Goal: Transaction & Acquisition: Subscribe to service/newsletter

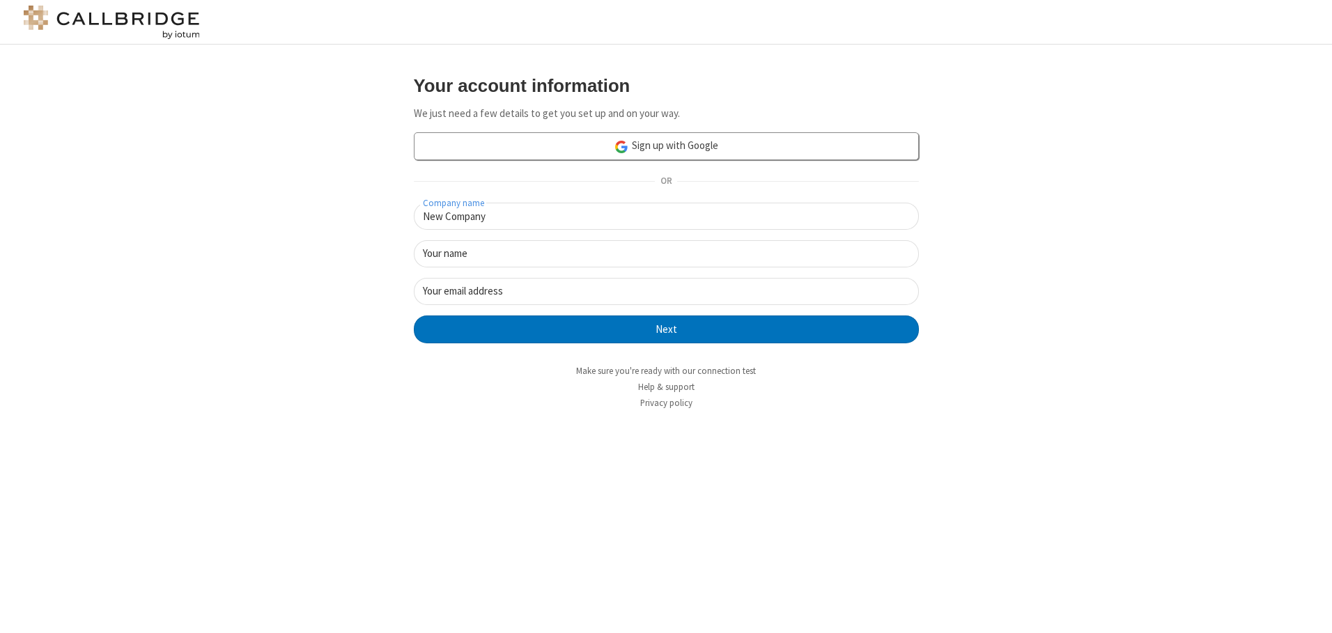
type input "New Company"
type input "New User"
type input "[EMAIL_ADDRESS][DOMAIN_NAME]"
click button "Next" at bounding box center [666, 330] width 505 height 28
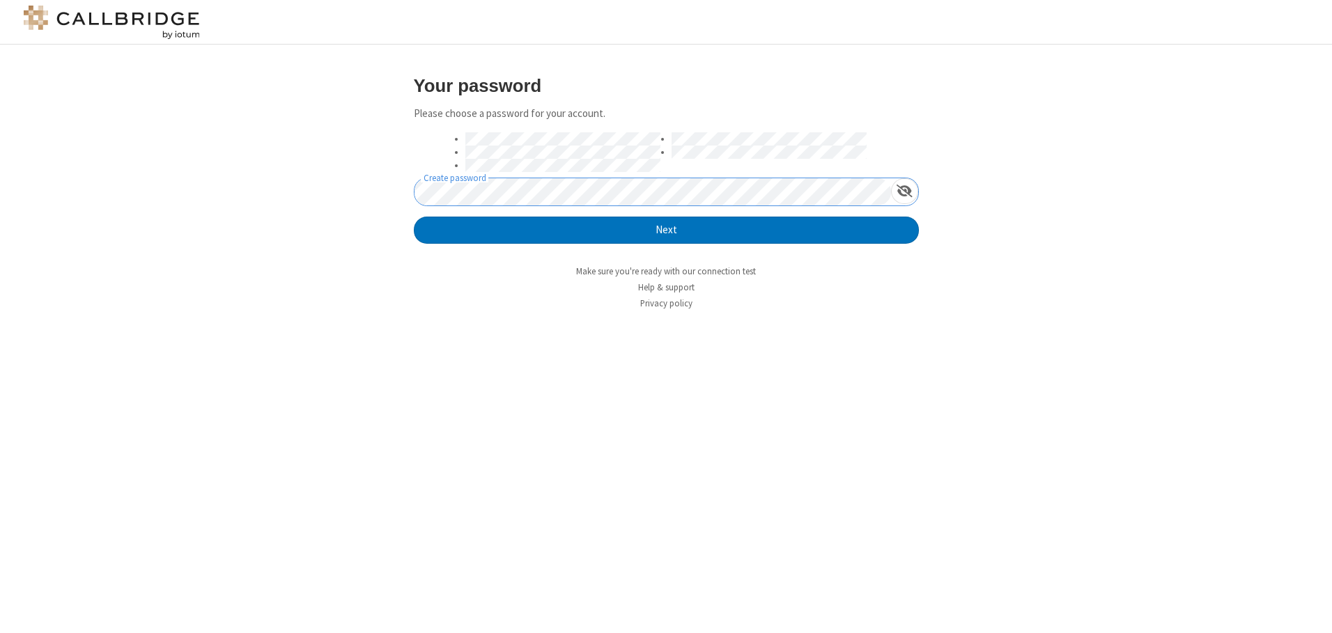
click at [414, 217] on button "Next" at bounding box center [666, 231] width 505 height 28
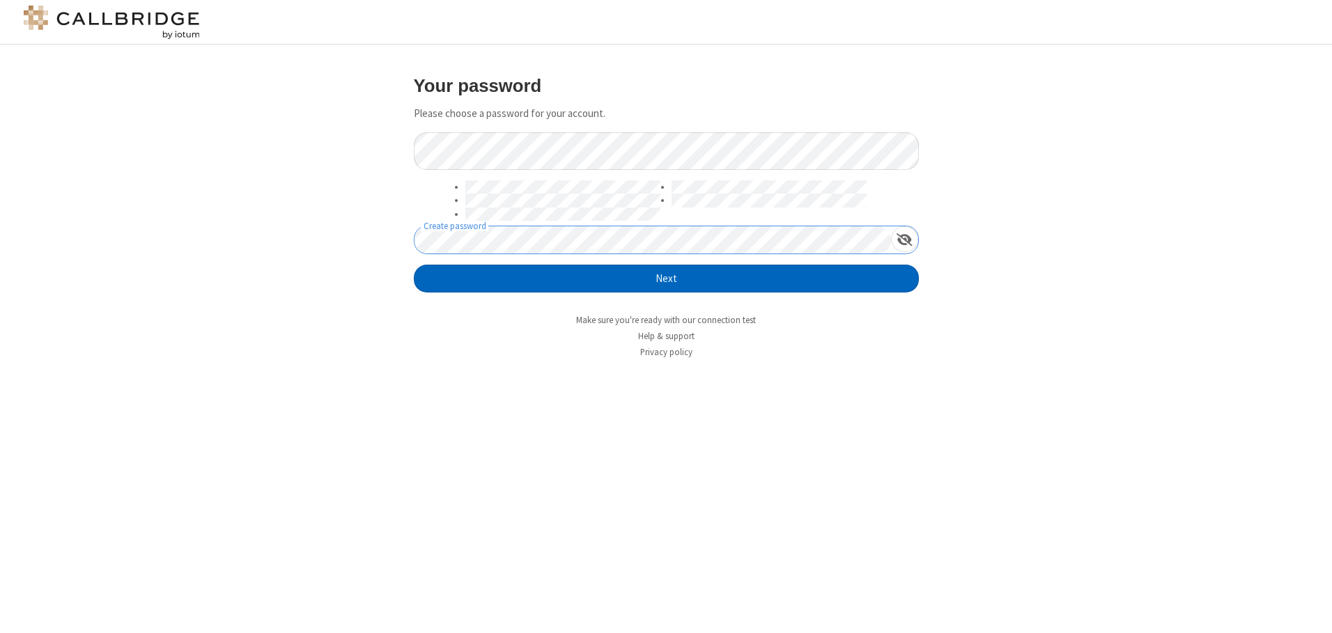
click at [666, 279] on button "Next" at bounding box center [666, 279] width 505 height 28
